Goal: Task Accomplishment & Management: Manage account settings

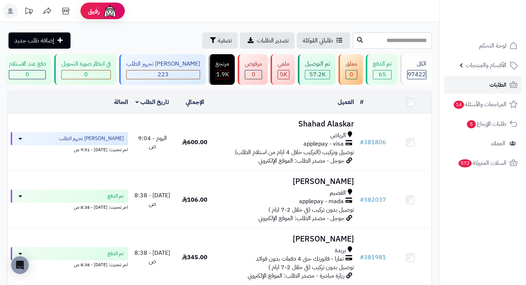
click at [503, 81] on span "الطلبات" at bounding box center [497, 85] width 17 height 10
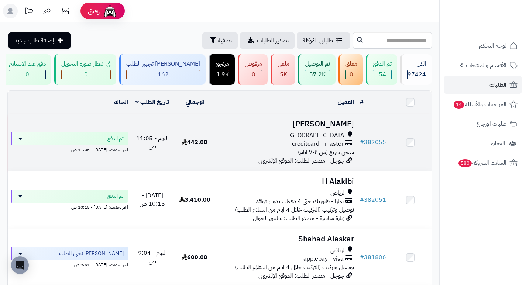
click at [326, 128] on h3 "[PERSON_NAME]" at bounding box center [286, 124] width 135 height 8
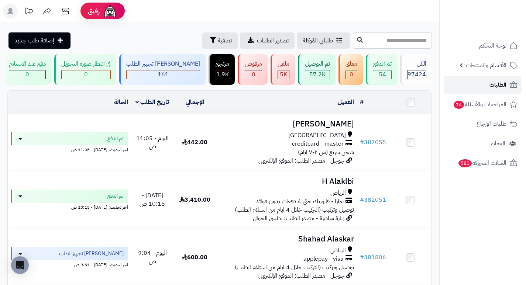
click at [502, 85] on span "الطلبات" at bounding box center [497, 85] width 17 height 10
click at [490, 45] on span "لوحة التحكم" at bounding box center [492, 46] width 27 height 10
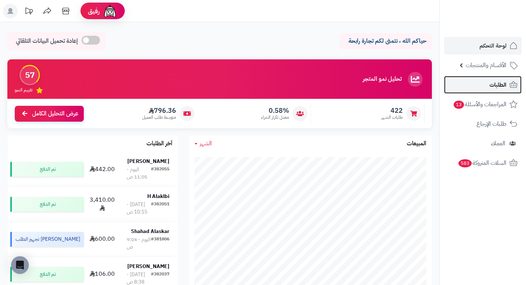
click at [485, 88] on link "الطلبات" at bounding box center [483, 85] width 78 height 18
